Goal: Task Accomplishment & Management: Use online tool/utility

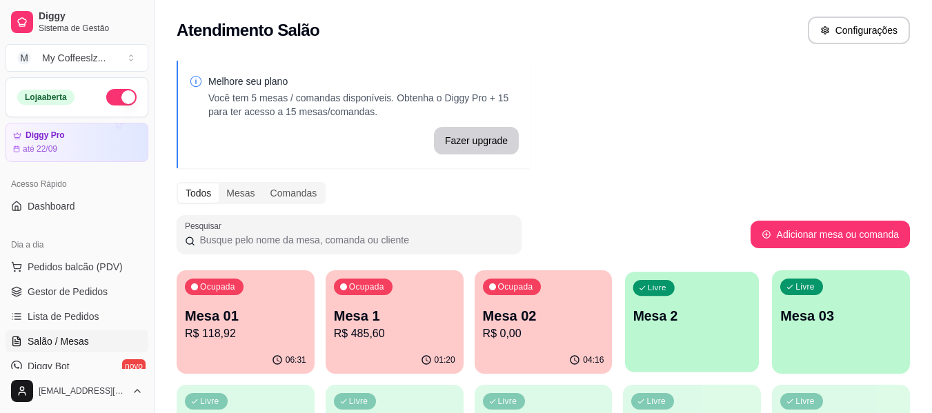
click at [651, 302] on div "Livre Mesa 2" at bounding box center [692, 314] width 134 height 84
click at [655, 308] on body "Diggy Sistema de Gestão M My Coffeeslz ... Loja aberta Diggy Pro até 22/09 Aces…" at bounding box center [466, 206] width 932 height 413
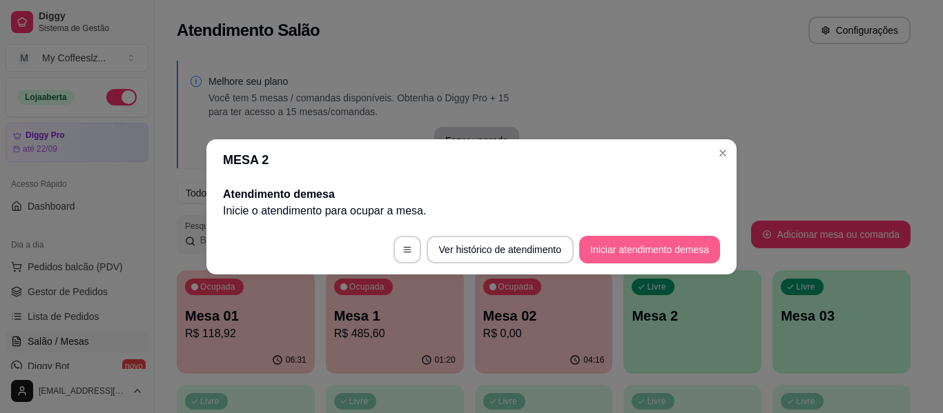
click at [662, 244] on button "Iniciar atendimento de mesa" at bounding box center [649, 250] width 141 height 28
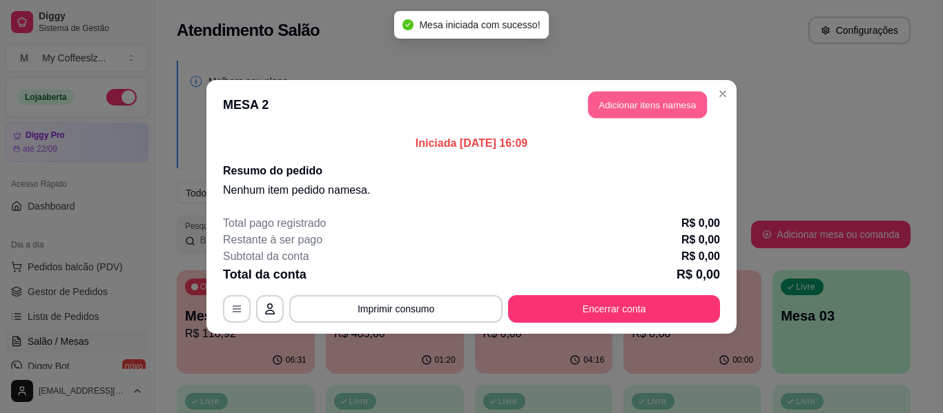
click at [617, 103] on button "Adicionar itens na mesa" at bounding box center [647, 104] width 119 height 27
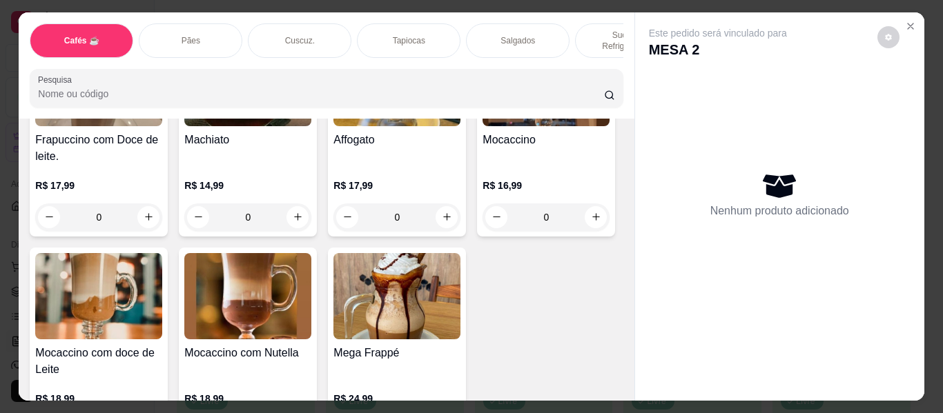
scroll to position [1725, 0]
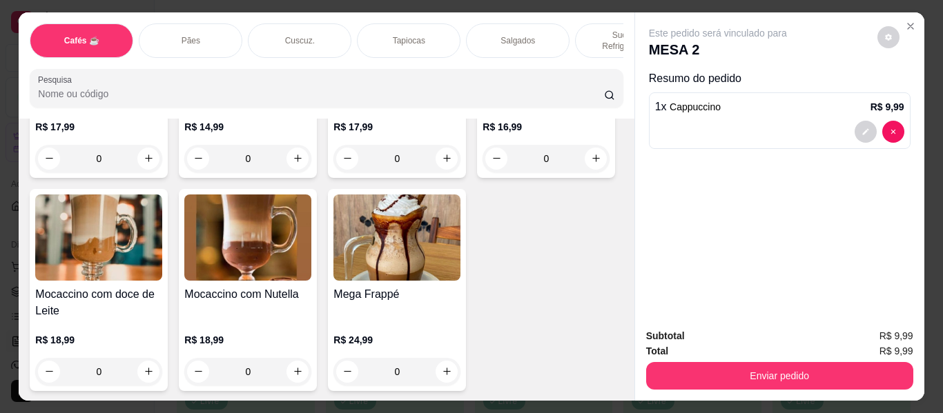
type input "3"
click at [514, 23] on div "Salgados" at bounding box center [518, 40] width 104 height 35
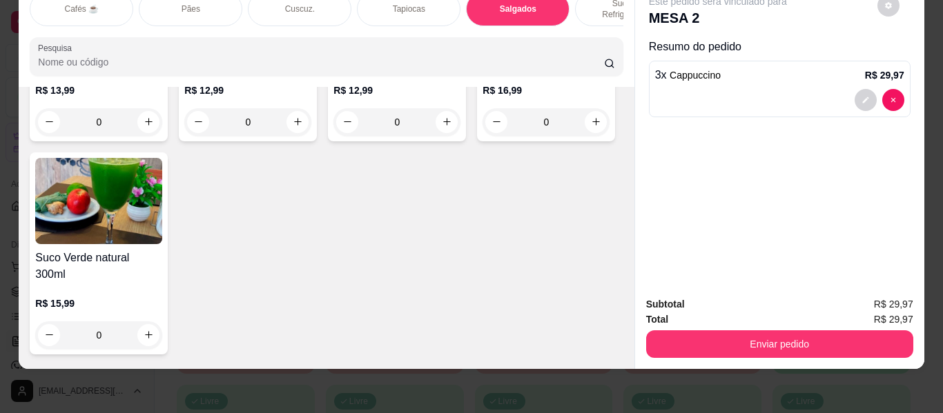
scroll to position [5907, 0]
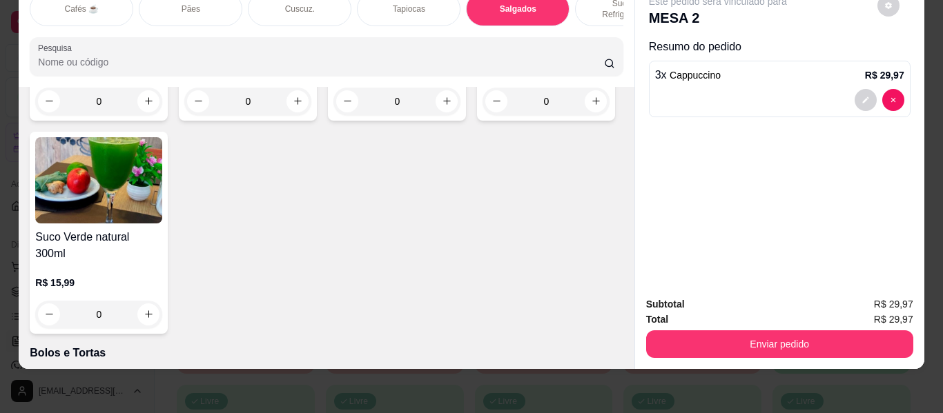
type input "2"
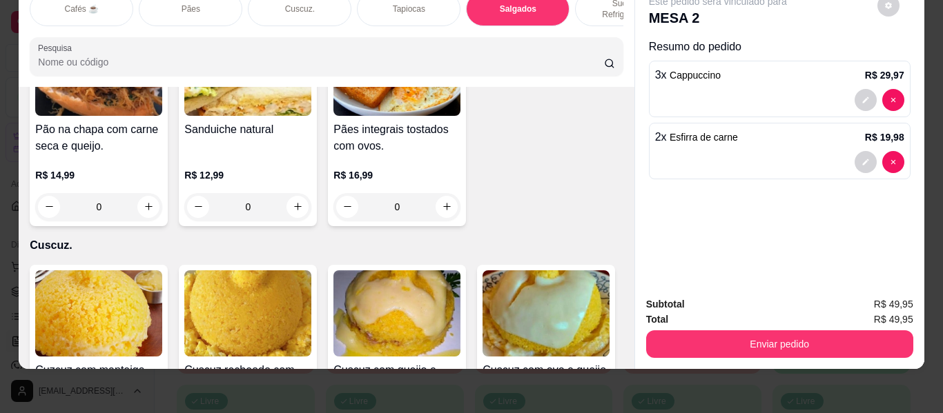
scroll to position [2664, 0]
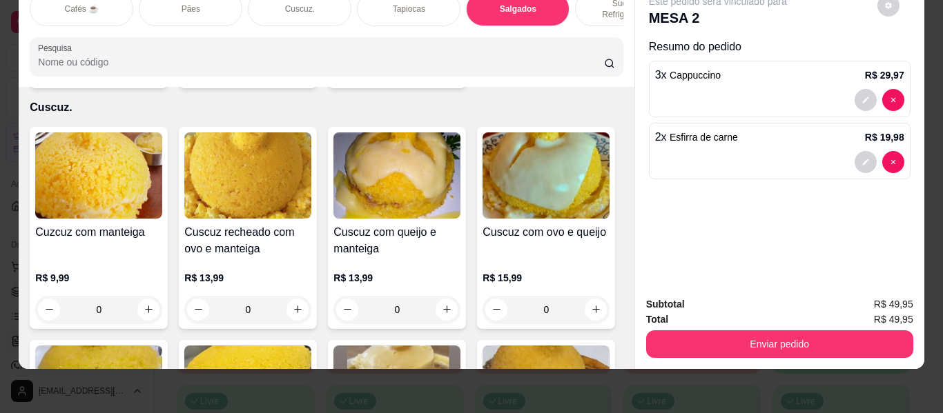
type input "2"
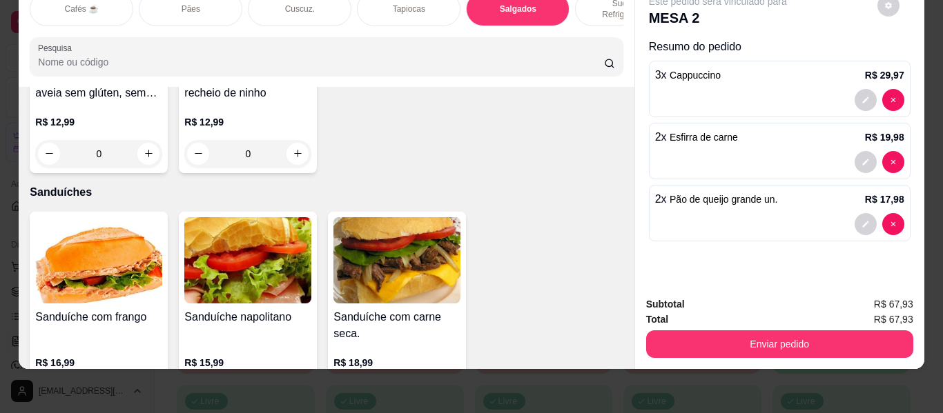
scroll to position [6390, 0]
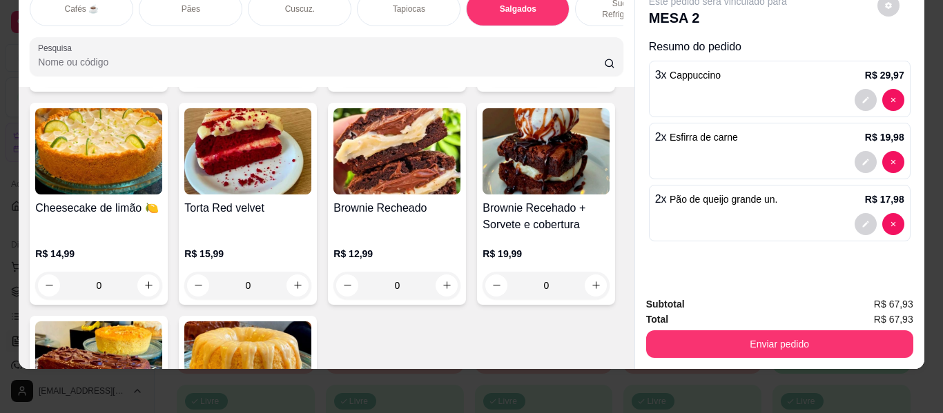
type input "1"
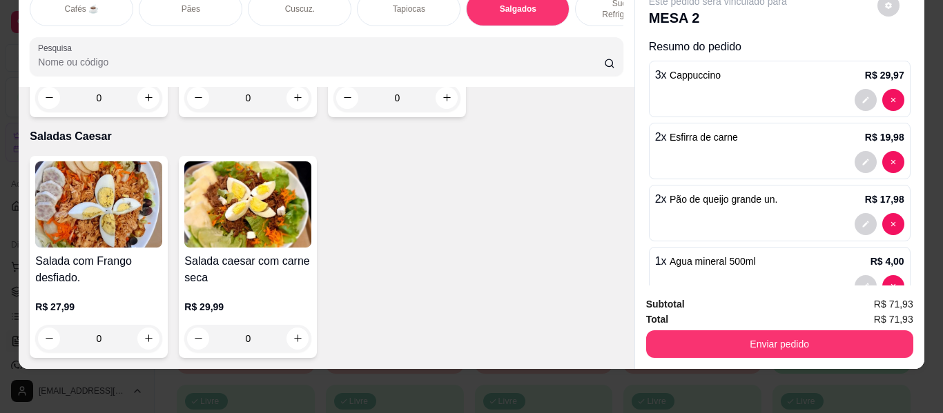
scroll to position [8391, 0]
type input "1"
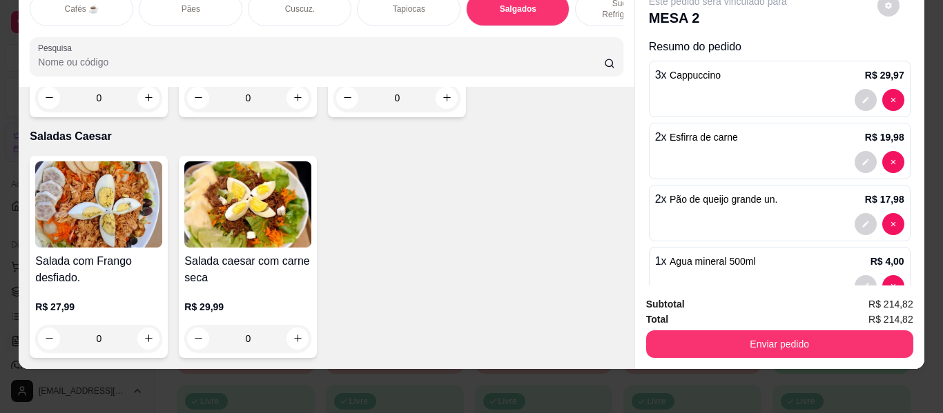
type input "9"
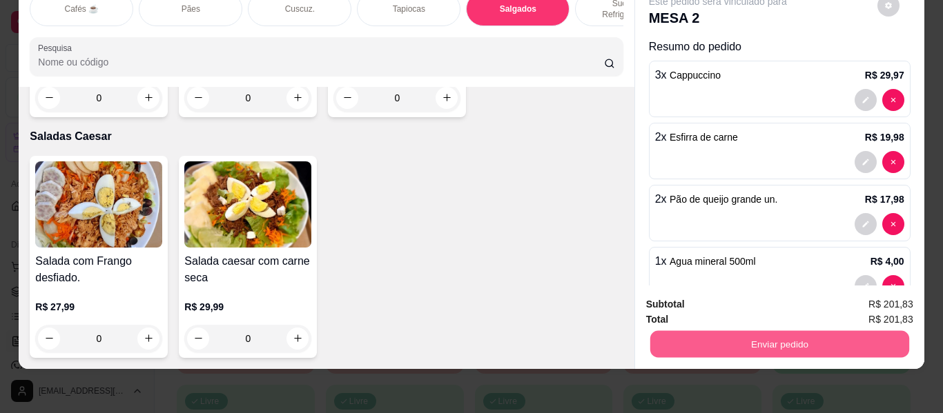
click at [740, 331] on button "Enviar pedido" at bounding box center [778, 344] width 259 height 27
click at [744, 293] on button "Não registrar e enviar pedido" at bounding box center [734, 300] width 144 height 26
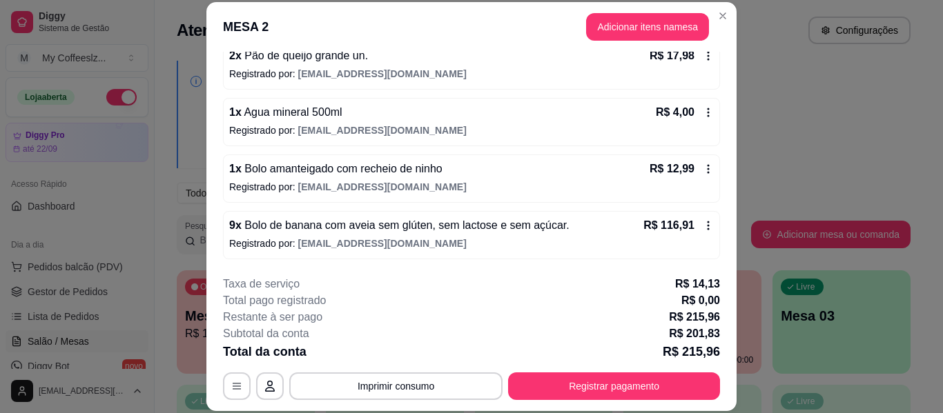
scroll to position [42, 0]
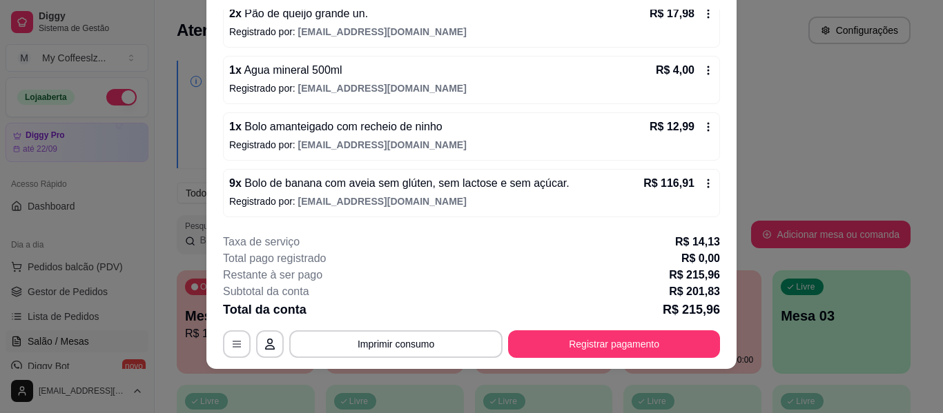
click at [544, 132] on div "1 x Bolo amanteigado com recheio de ninho R$ 12,99" at bounding box center [471, 127] width 484 height 17
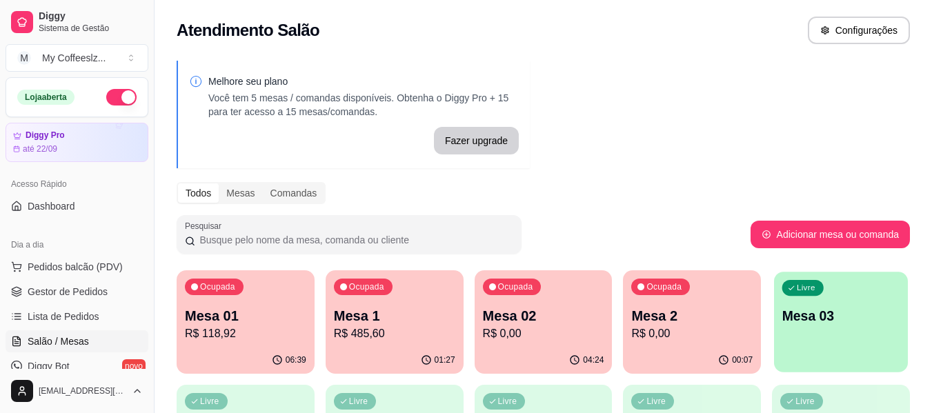
click at [827, 320] on p "Mesa 03" at bounding box center [842, 316] width 118 height 19
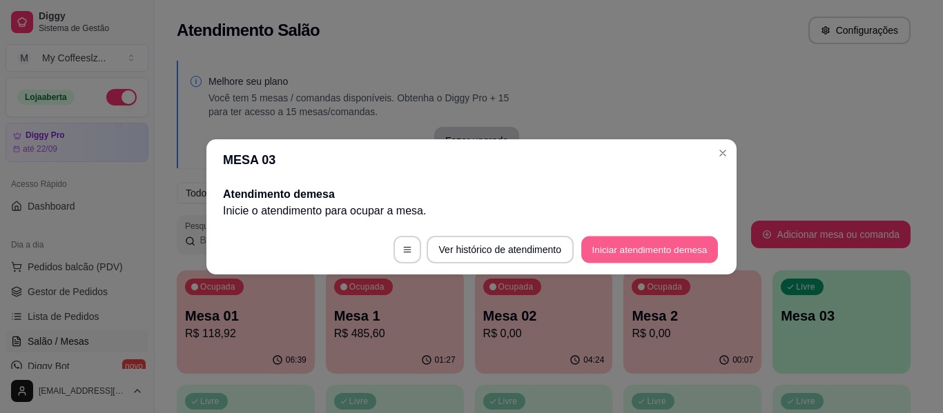
click at [620, 248] on button "Iniciar atendimento de mesa" at bounding box center [649, 249] width 137 height 27
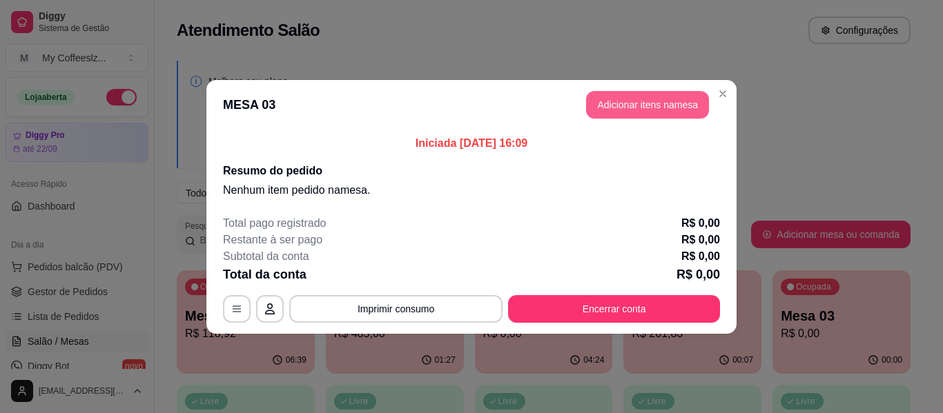
click at [614, 112] on button "Adicionar itens na mesa" at bounding box center [647, 105] width 123 height 28
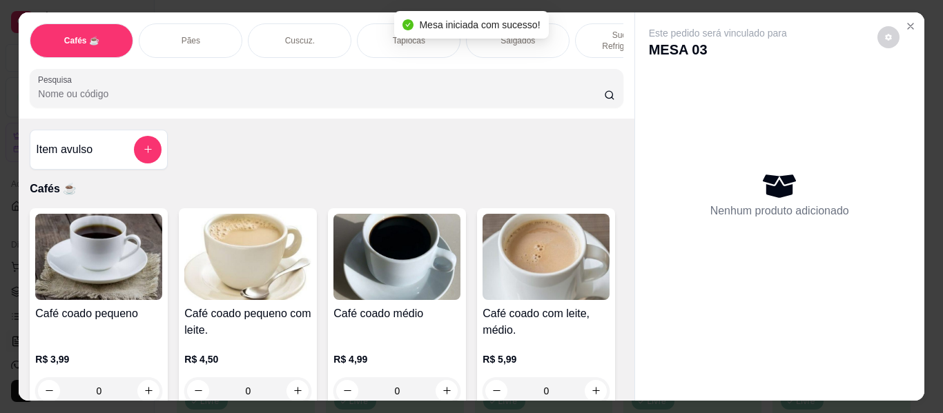
click at [220, 24] on div "Pães" at bounding box center [191, 40] width 104 height 35
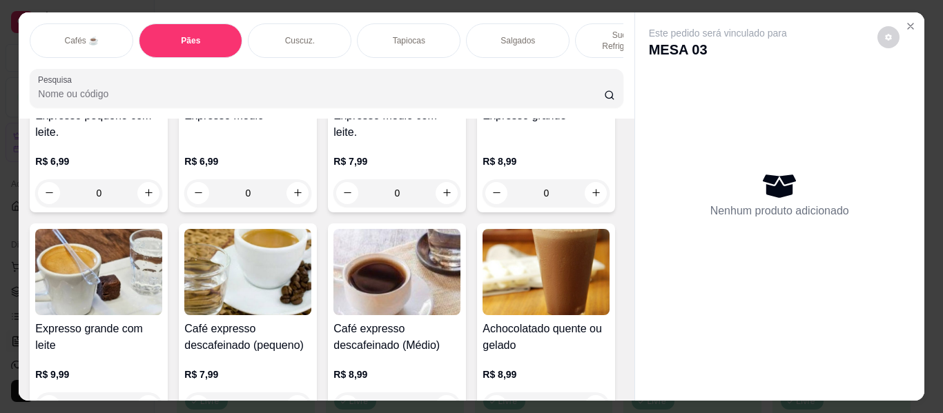
scroll to position [907, 0]
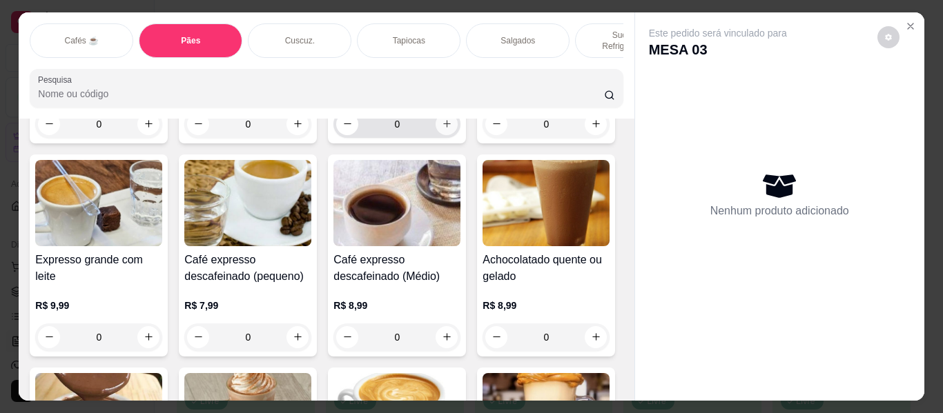
click at [445, 129] on icon "increase-product-quantity" at bounding box center [447, 124] width 10 height 10
type input "2"
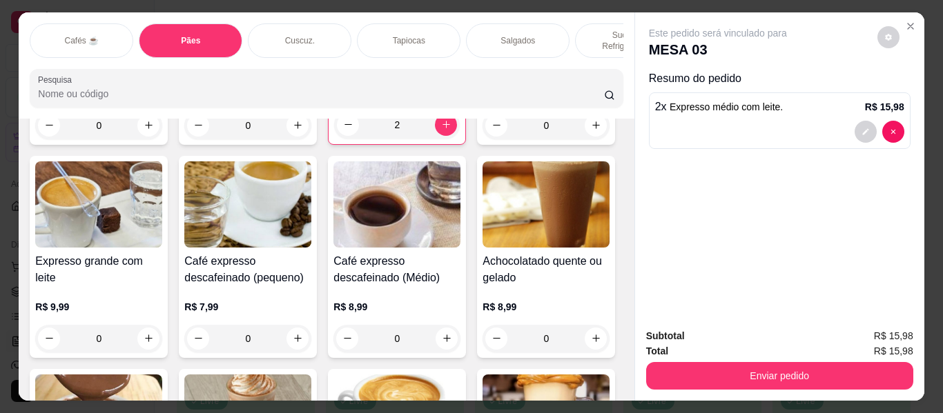
click at [589, 30] on p "Sucos e Refrigerantes" at bounding box center [627, 41] width 80 height 22
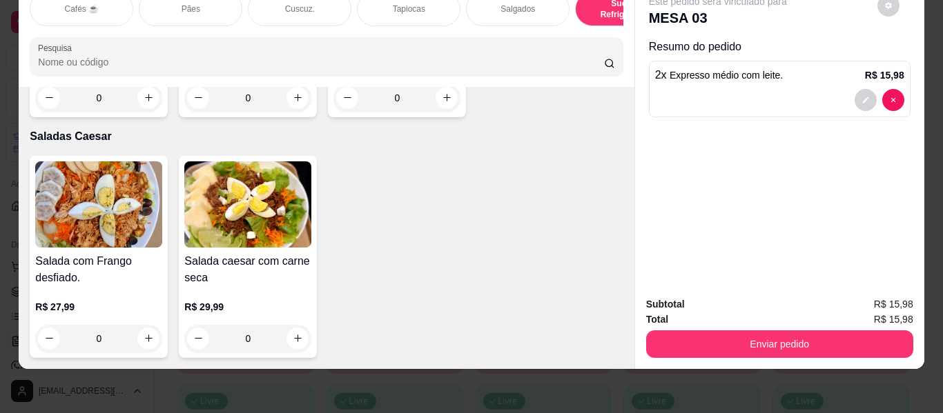
scroll to position [8301, 0]
type input "1"
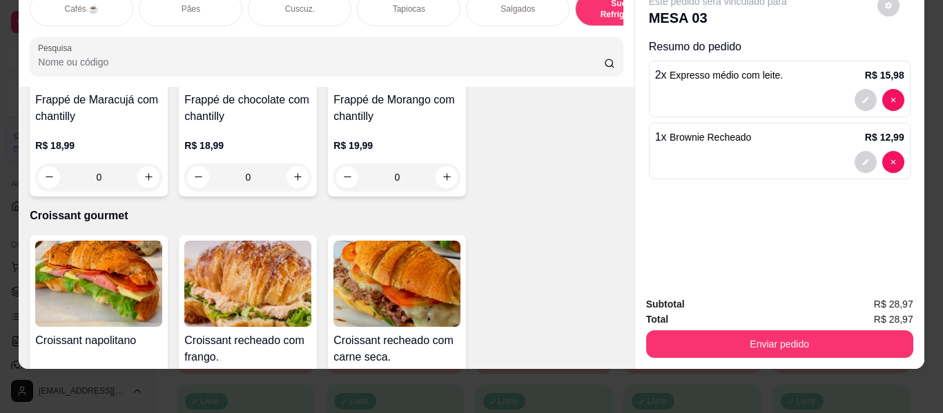
scroll to position [7197, 0]
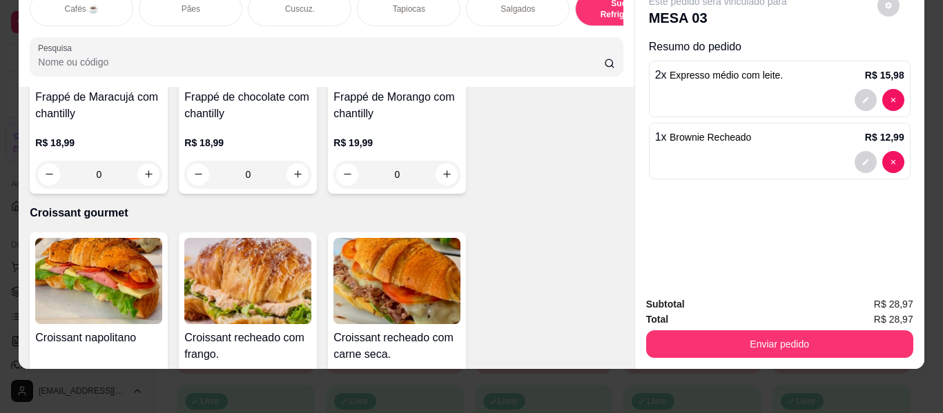
type input "1"
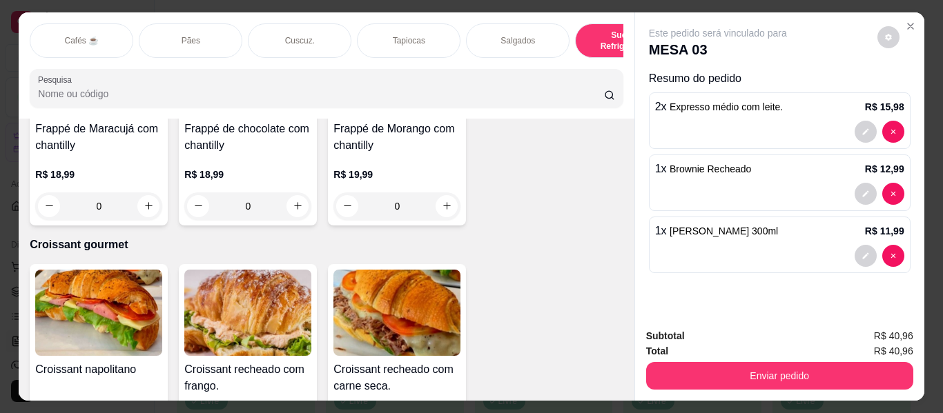
drag, startPoint x: 493, startPoint y: 30, endPoint x: 484, endPoint y: 42, distance: 14.8
click at [493, 30] on div "Salgados" at bounding box center [518, 40] width 104 height 35
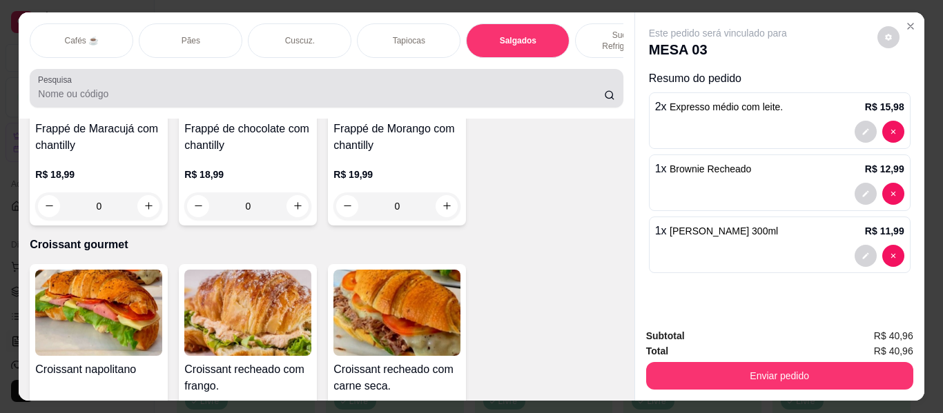
scroll to position [32, 0]
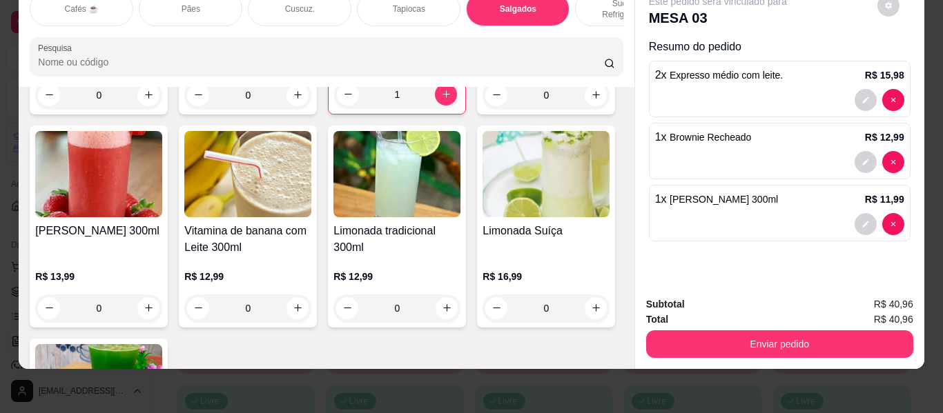
type input "1"
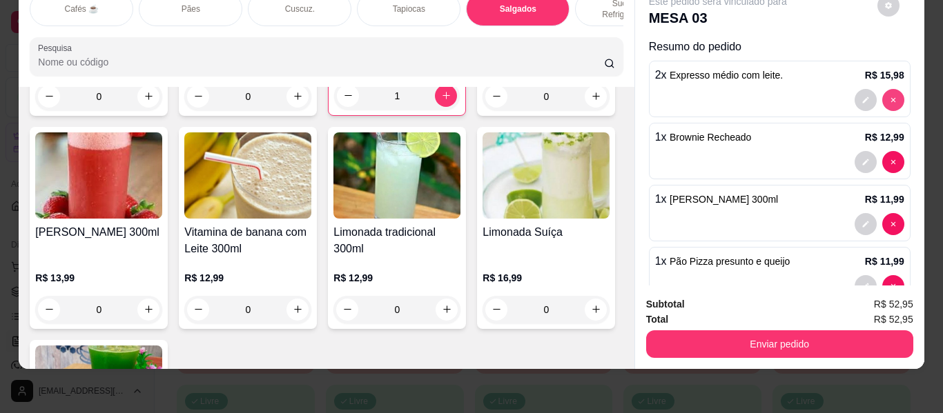
type input "0"
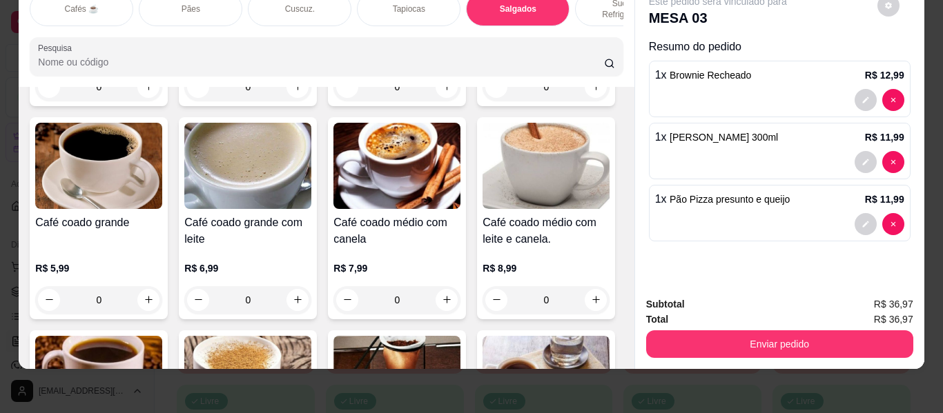
scroll to position [276, 0]
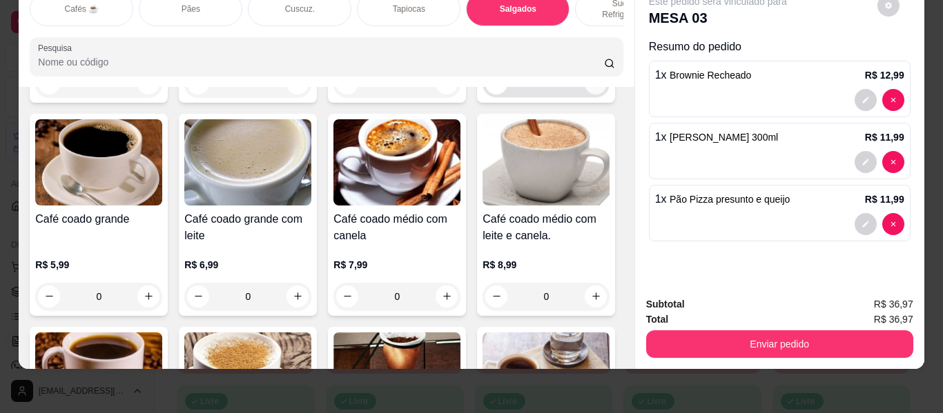
click at [584, 95] on button "increase-product-quantity" at bounding box center [595, 83] width 22 height 22
type input "1"
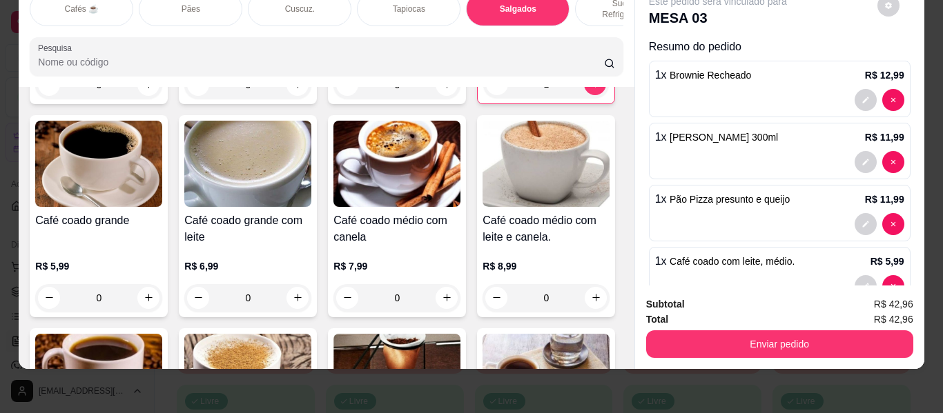
scroll to position [37, 0]
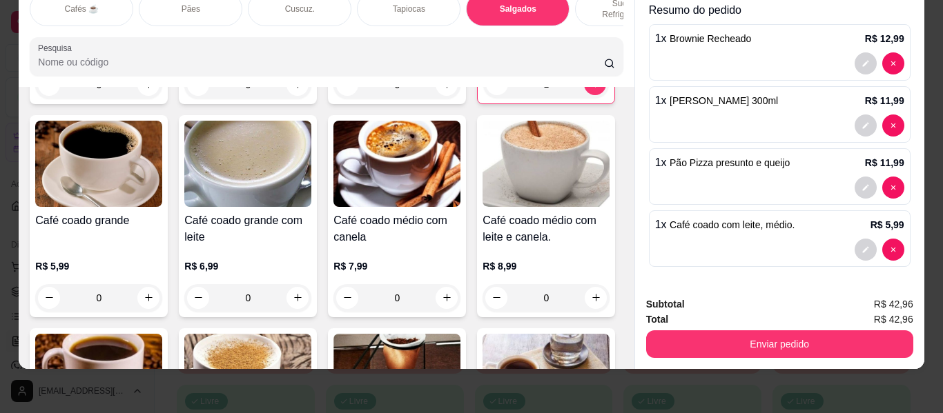
click at [776, 157] on span "Pão Pizza presunto e queijo" at bounding box center [729, 162] width 120 height 11
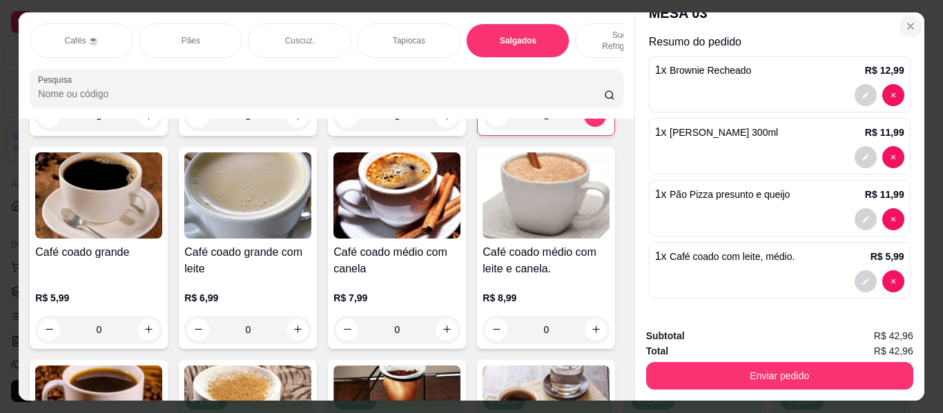
click at [905, 21] on icon "Close" at bounding box center [910, 26] width 11 height 11
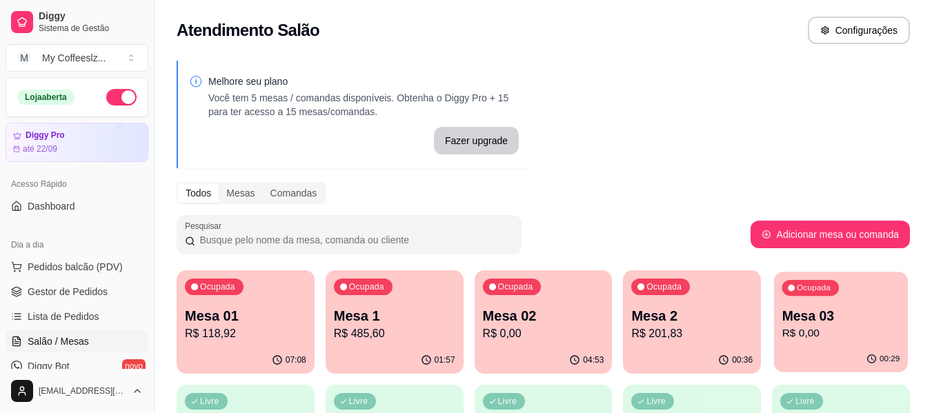
click at [809, 355] on div "00:29" at bounding box center [841, 359] width 134 height 26
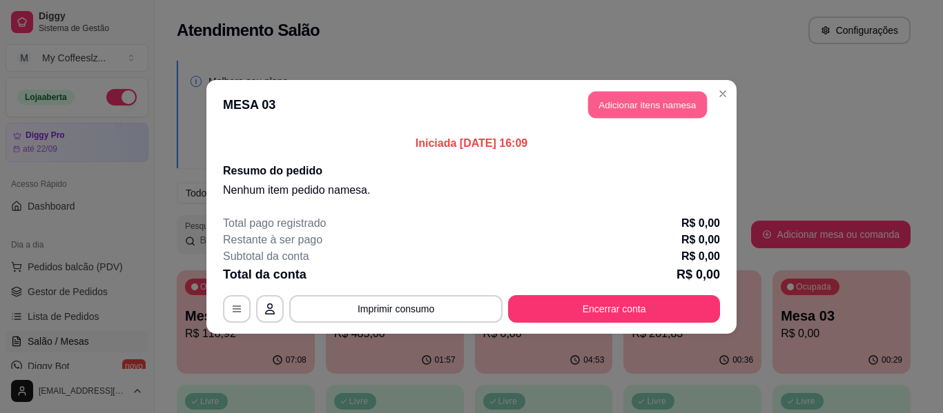
click at [644, 107] on button "Adicionar itens na mesa" at bounding box center [647, 104] width 119 height 27
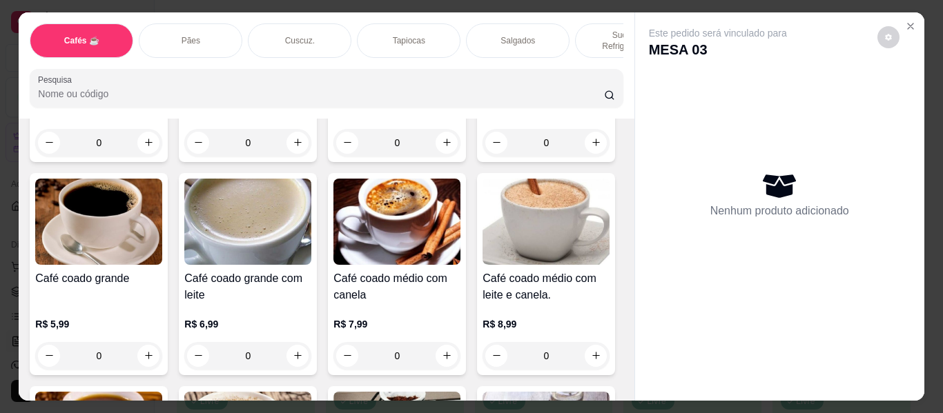
scroll to position [496, 0]
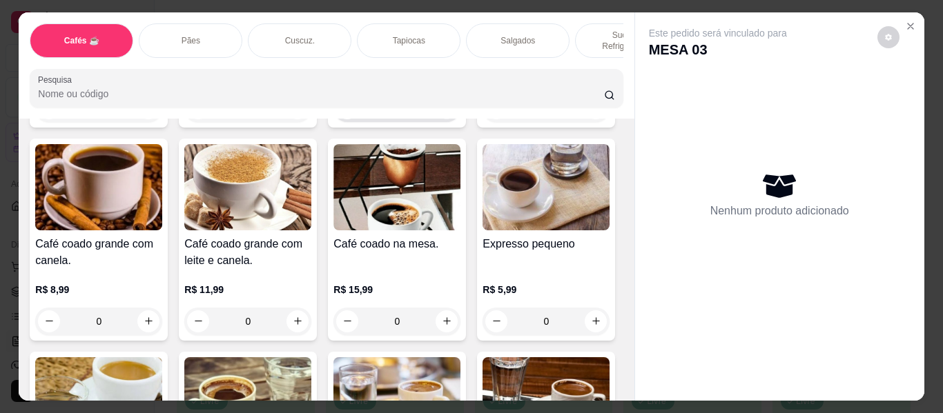
click at [436, 119] on button "increase-product-quantity" at bounding box center [446, 107] width 21 height 21
type input "1"
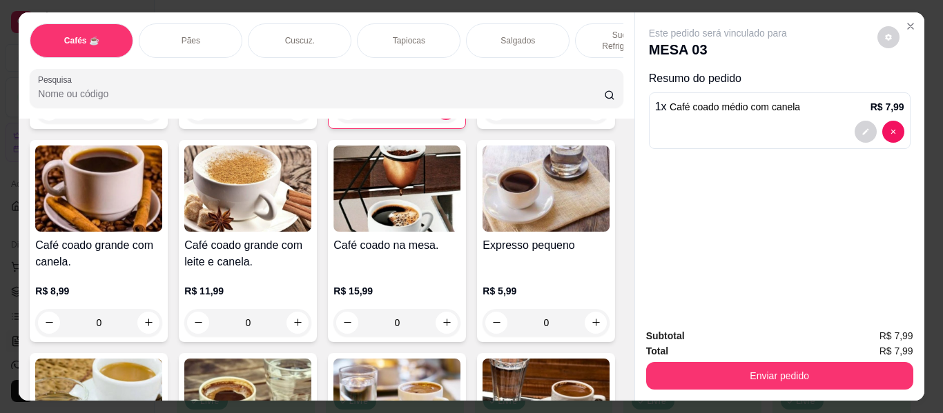
click at [203, 25] on div "Pães" at bounding box center [191, 40] width 104 height 35
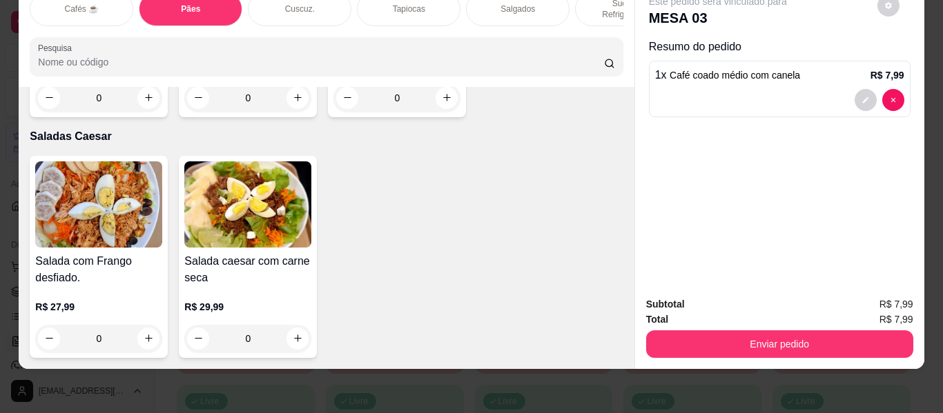
scroll to position [8683, 0]
type input "1"
